Goal: Transaction & Acquisition: Purchase product/service

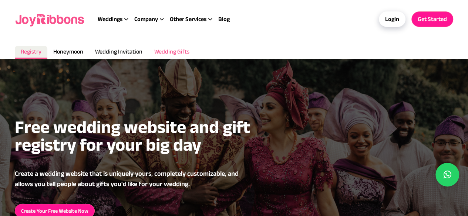
click at [178, 47] on li "Wedding Gifts" at bounding box center [171, 52] width 47 height 13
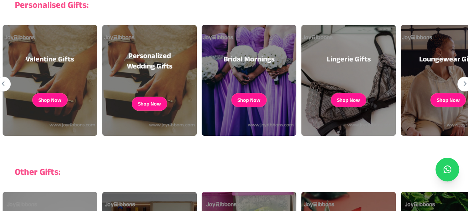
scroll to position [162, 0]
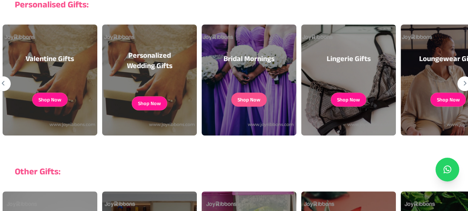
click at [255, 94] on link "Shop Now" at bounding box center [249, 99] width 36 height 14
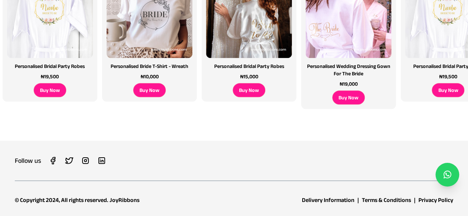
scroll to position [238, 0]
